Goal: Navigation & Orientation: Find specific page/section

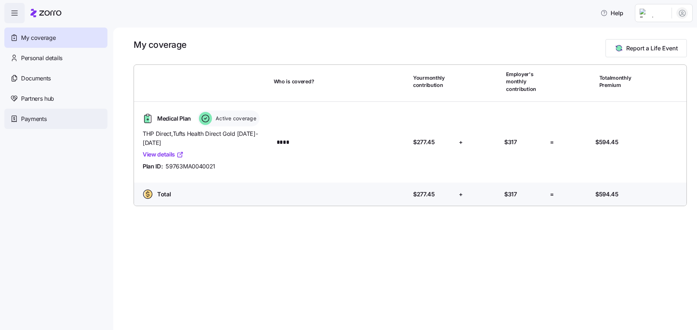
click at [47, 119] on div "Payments" at bounding box center [55, 119] width 103 height 20
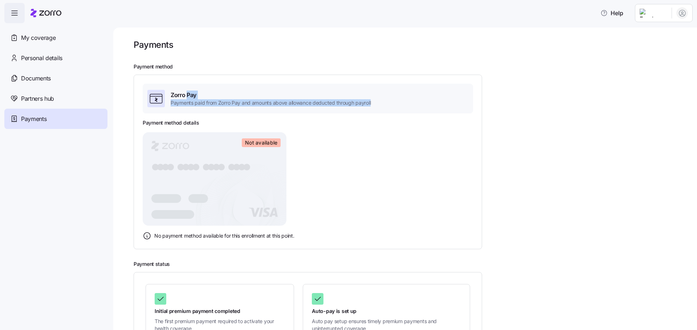
drag, startPoint x: 187, startPoint y: 97, endPoint x: 410, endPoint y: 108, distance: 223.7
click at [410, 108] on div "Zorro Pay Payments paid from Zorro Pay and amounts above allowance deducted thr…" at bounding box center [308, 99] width 330 height 30
click at [286, 92] on span "Zorro Pay" at bounding box center [271, 95] width 200 height 9
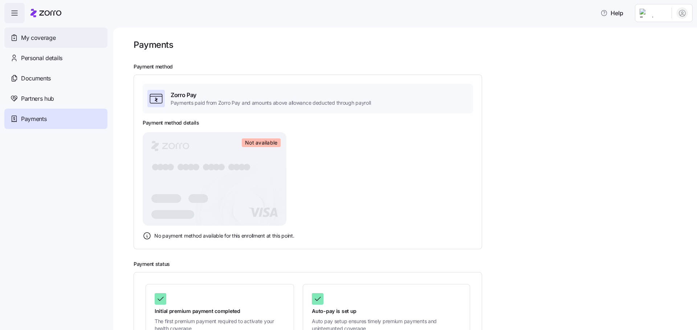
click at [42, 40] on span "My coverage" at bounding box center [38, 37] width 34 height 9
